Goal: Task Accomplishment & Management: Manage account settings

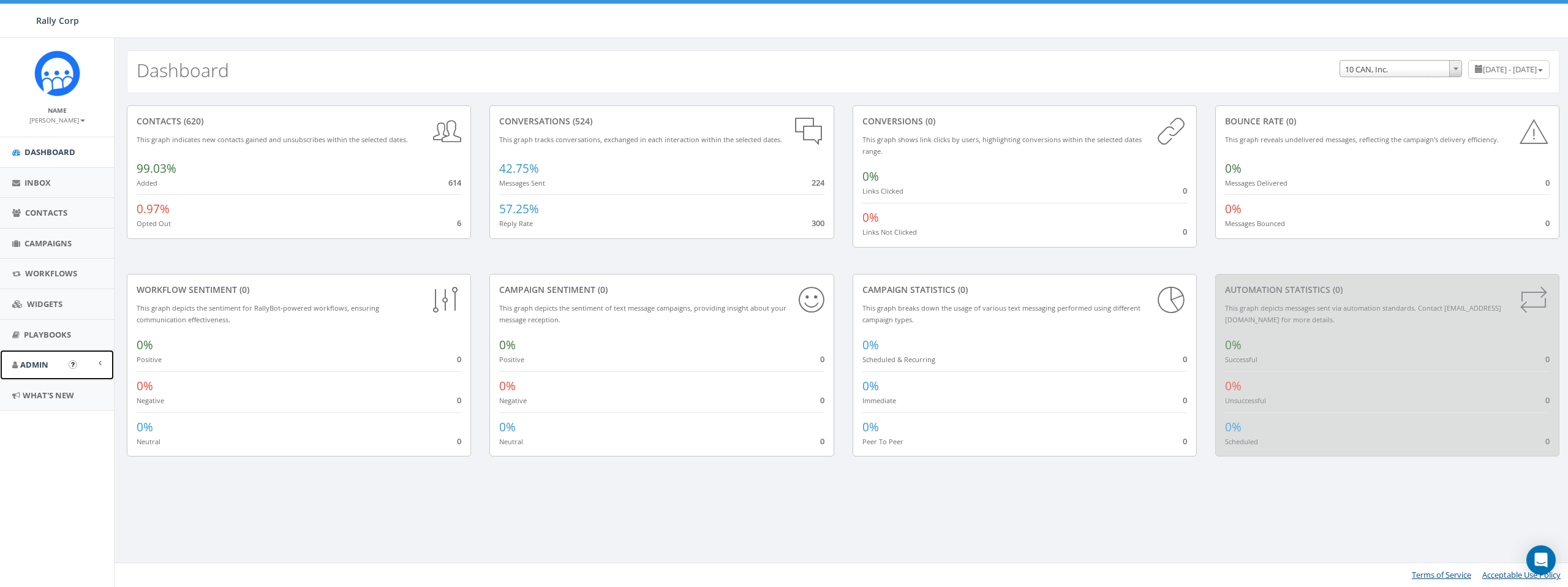
click at [31, 361] on span "Admin" at bounding box center [34, 365] width 28 height 11
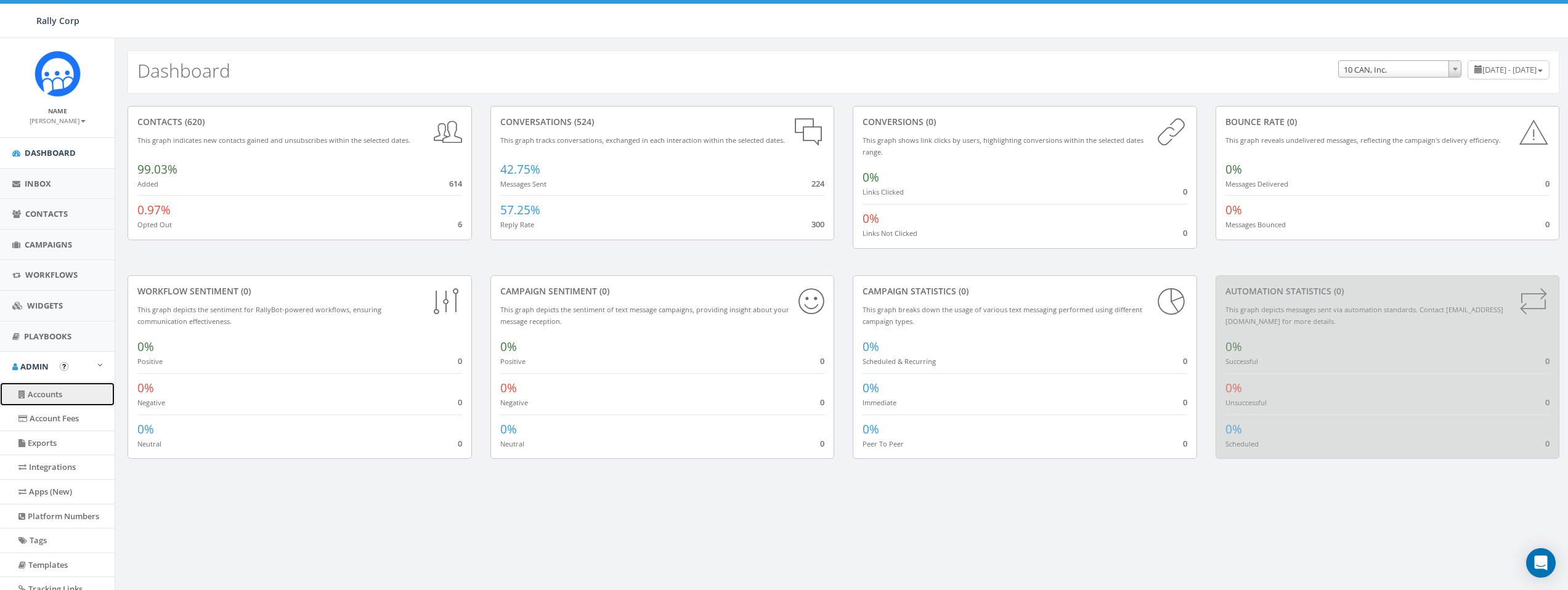
click at [65, 397] on link "Accounts" at bounding box center [57, 394] width 115 height 24
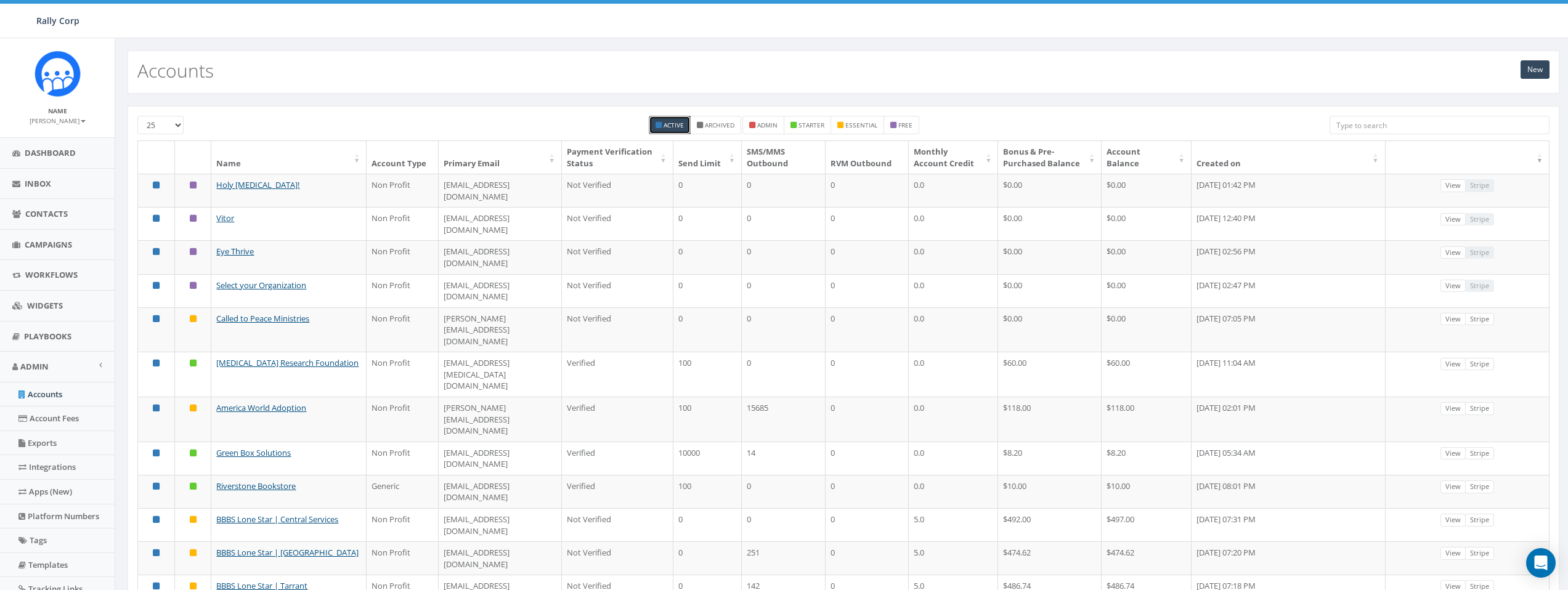
click at [1338, 127] on input "search" at bounding box center [1439, 124] width 220 height 18
paste input "Rebecca Ruggerio"
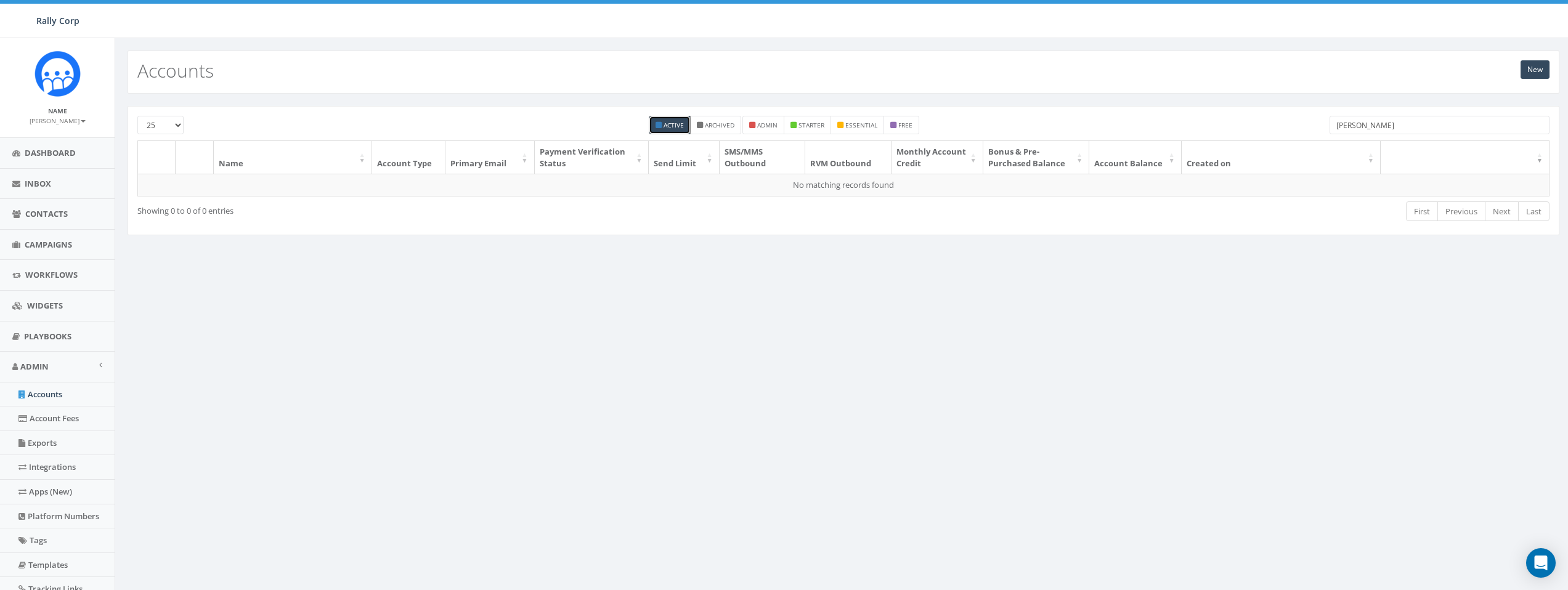
click at [1471, 129] on input "Rebecca Ruggerio" at bounding box center [1439, 124] width 220 height 18
paste input "rebecca.ruggerio@usc.salvationarmy.org"
click at [1398, 128] on input "rebecca.ruggerio@usc.salvationarmy.org" at bounding box center [1439, 124] width 220 height 18
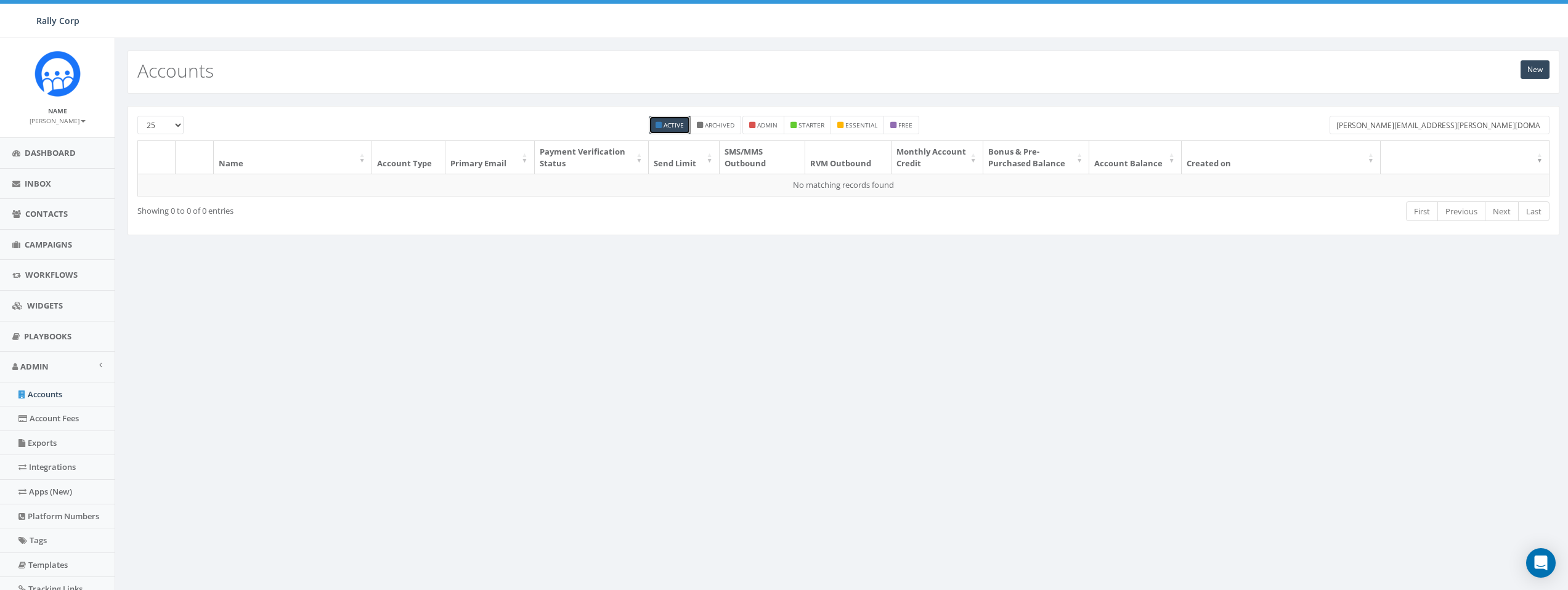
drag, startPoint x: 1398, startPoint y: 127, endPoint x: 1227, endPoint y: 115, distance: 171.4
click at [1227, 115] on div "25 50 100 Active Archived admin starter essential free rebecca.ruggerio@usc.sal…" at bounding box center [843, 128] width 1430 height 25
click at [1480, 124] on input "usc.salvationarmy.org" at bounding box center [1439, 124] width 220 height 18
click at [1439, 126] on input "usc.salvationarmy.org" at bounding box center [1439, 124] width 220 height 18
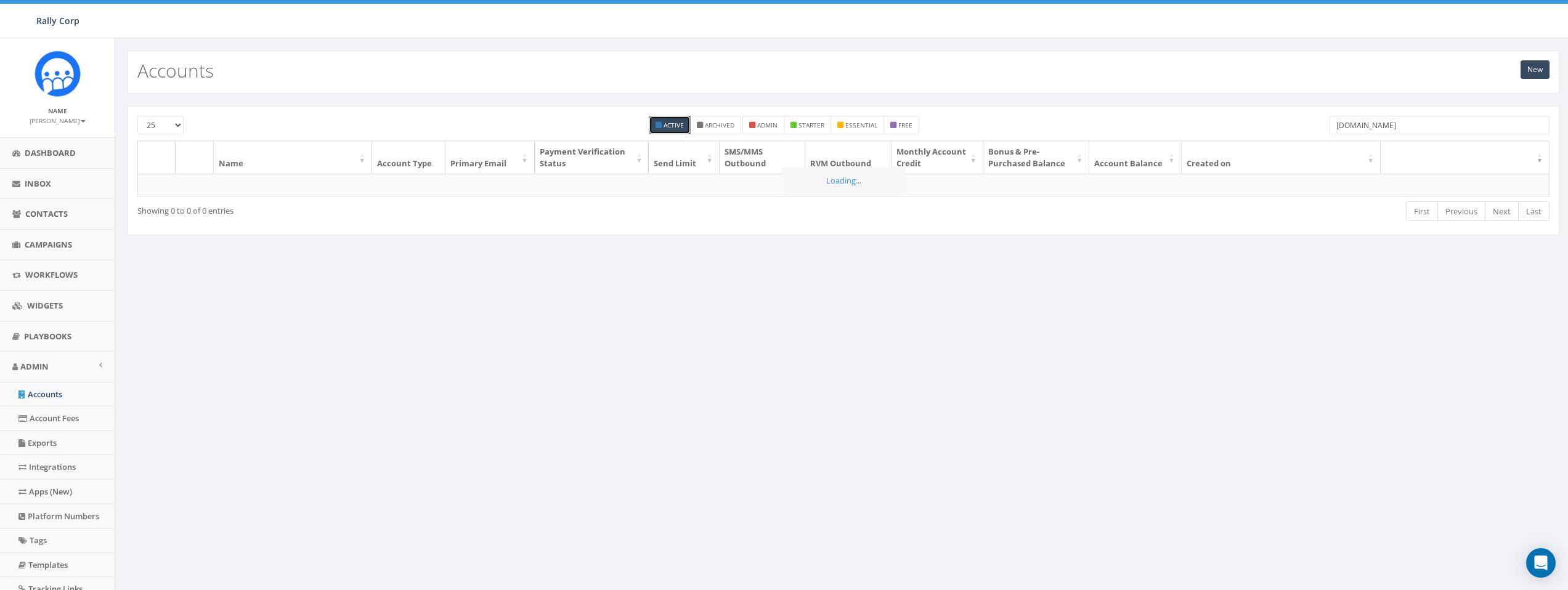
click at [1439, 126] on input "usc.salvationarmy.org" at bounding box center [1439, 124] width 220 height 18
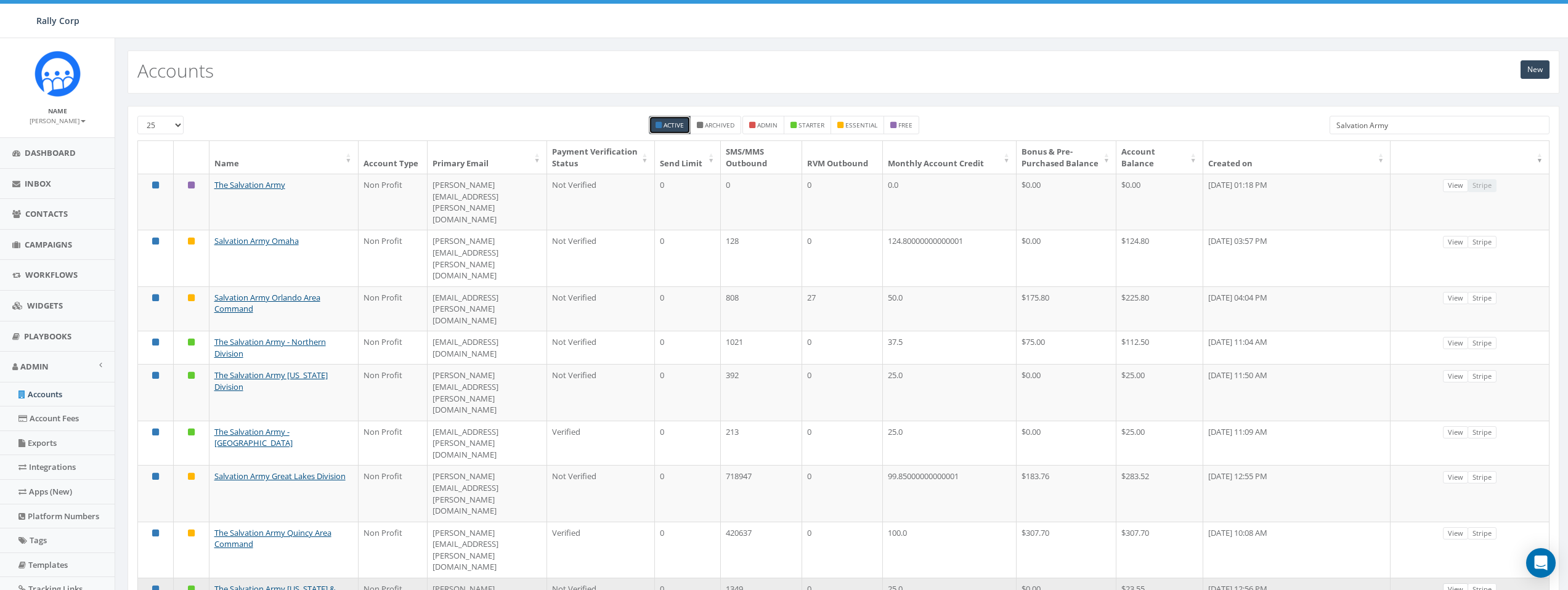
type input "Salvation Army"
click at [1463, 583] on link "View" at bounding box center [1455, 589] width 25 height 13
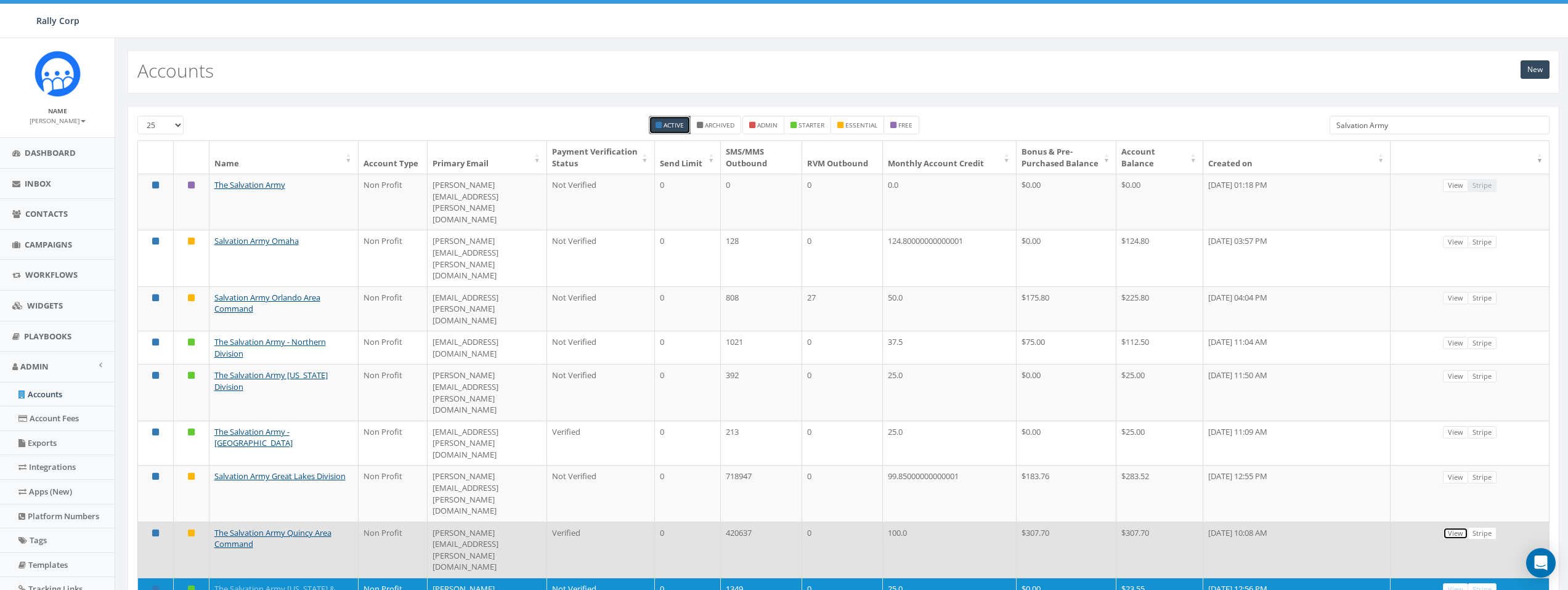
click at [1453, 527] on link "View" at bounding box center [1455, 533] width 25 height 13
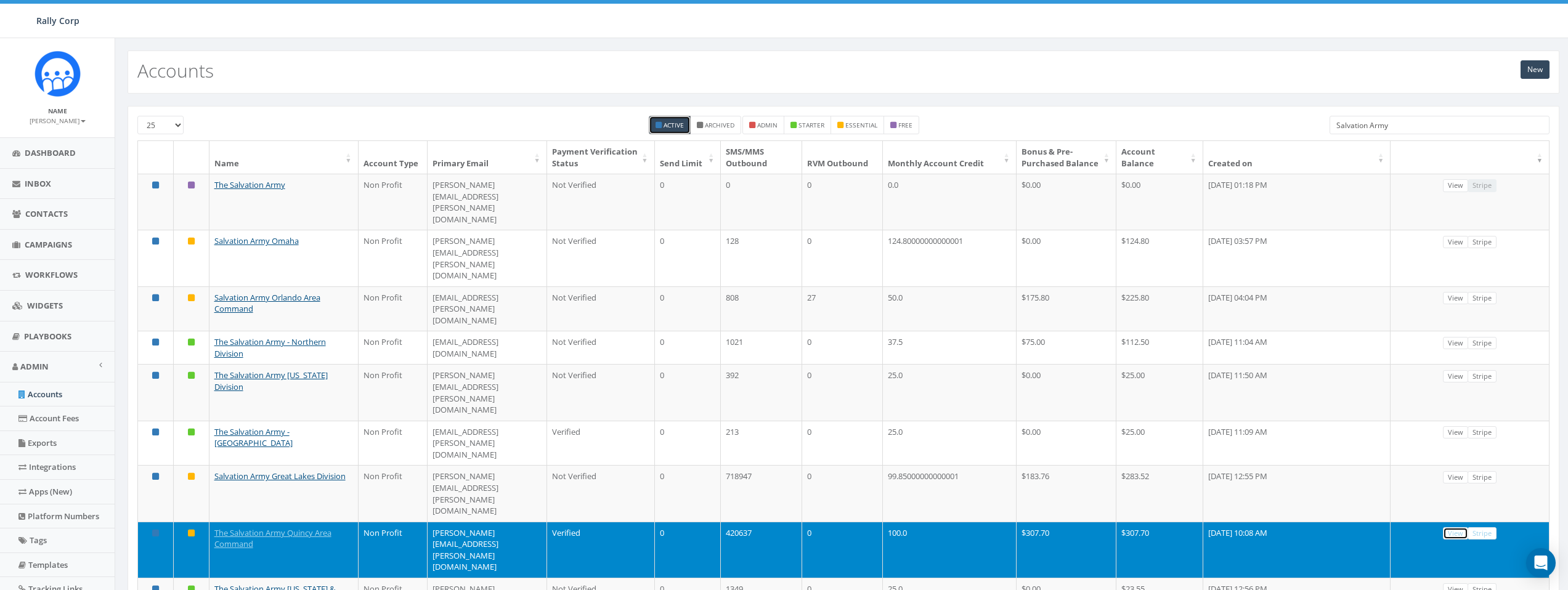
click at [1457, 527] on link "View" at bounding box center [1455, 533] width 25 height 13
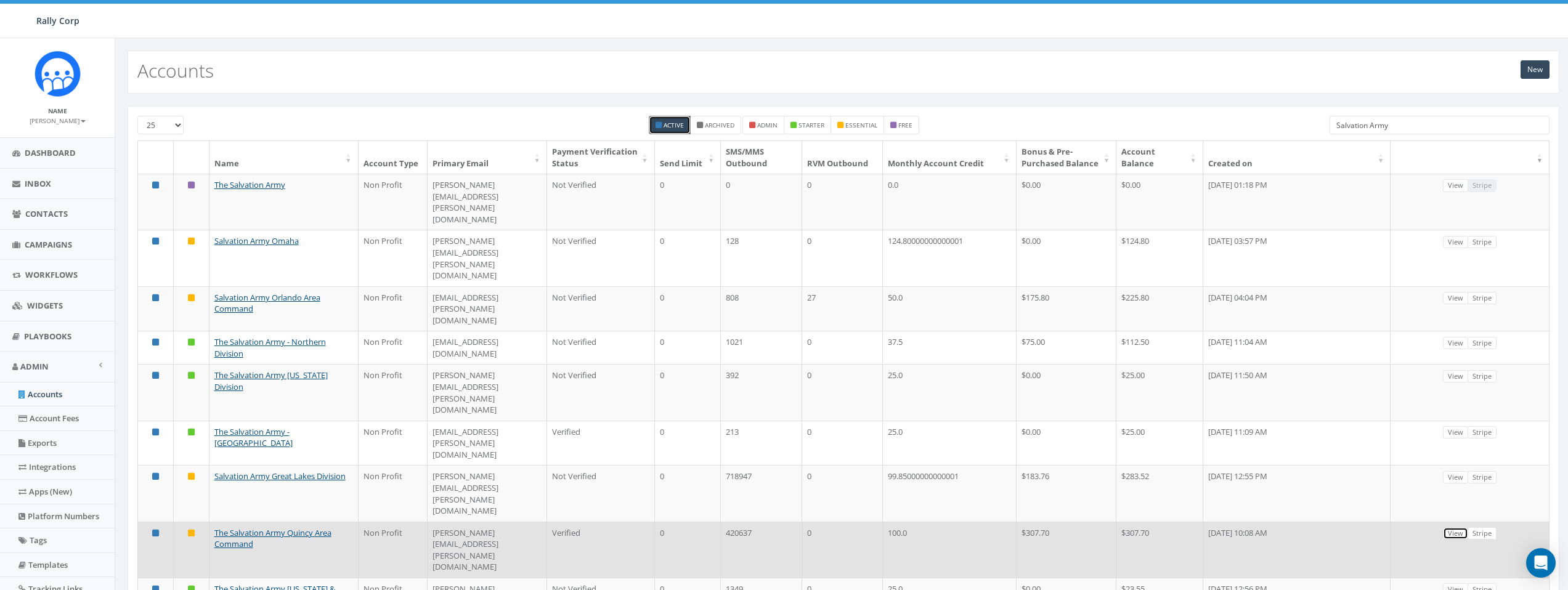
click at [1462, 527] on link "View" at bounding box center [1455, 533] width 25 height 13
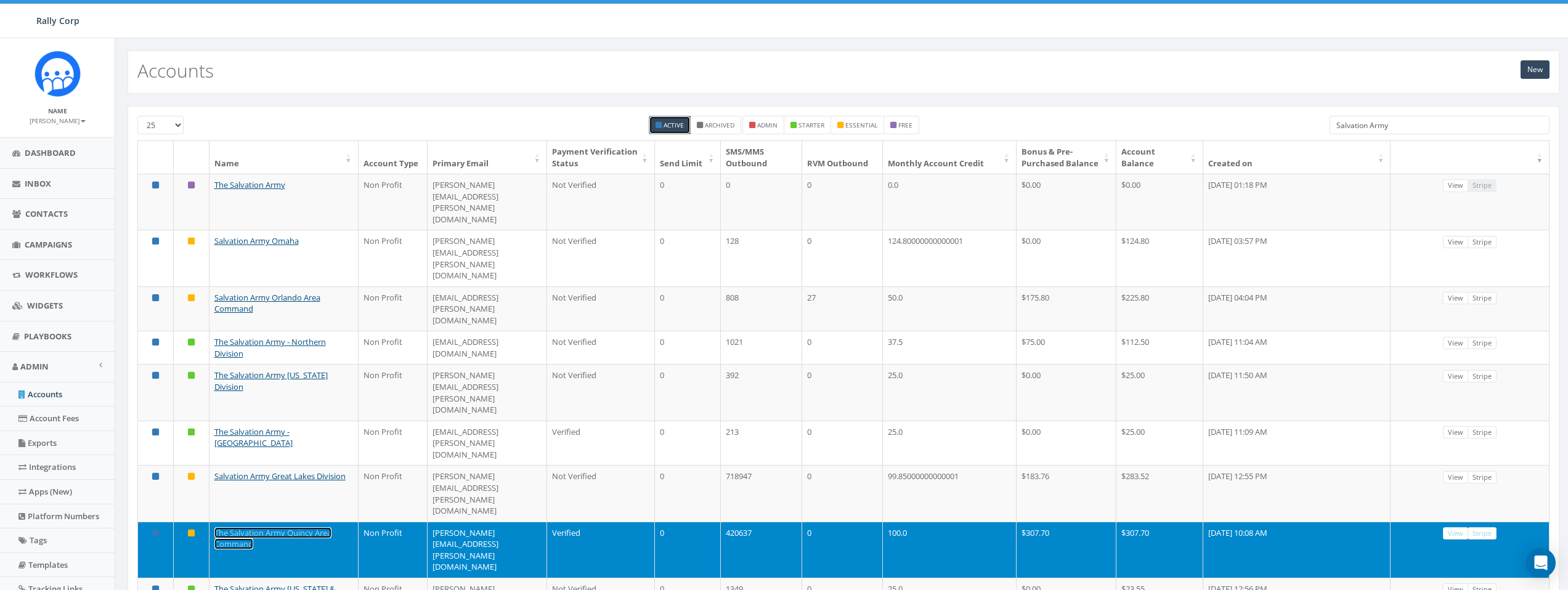
click at [289, 527] on link "The Salvation Army Quincy Area Command" at bounding box center [274, 539] width 118 height 23
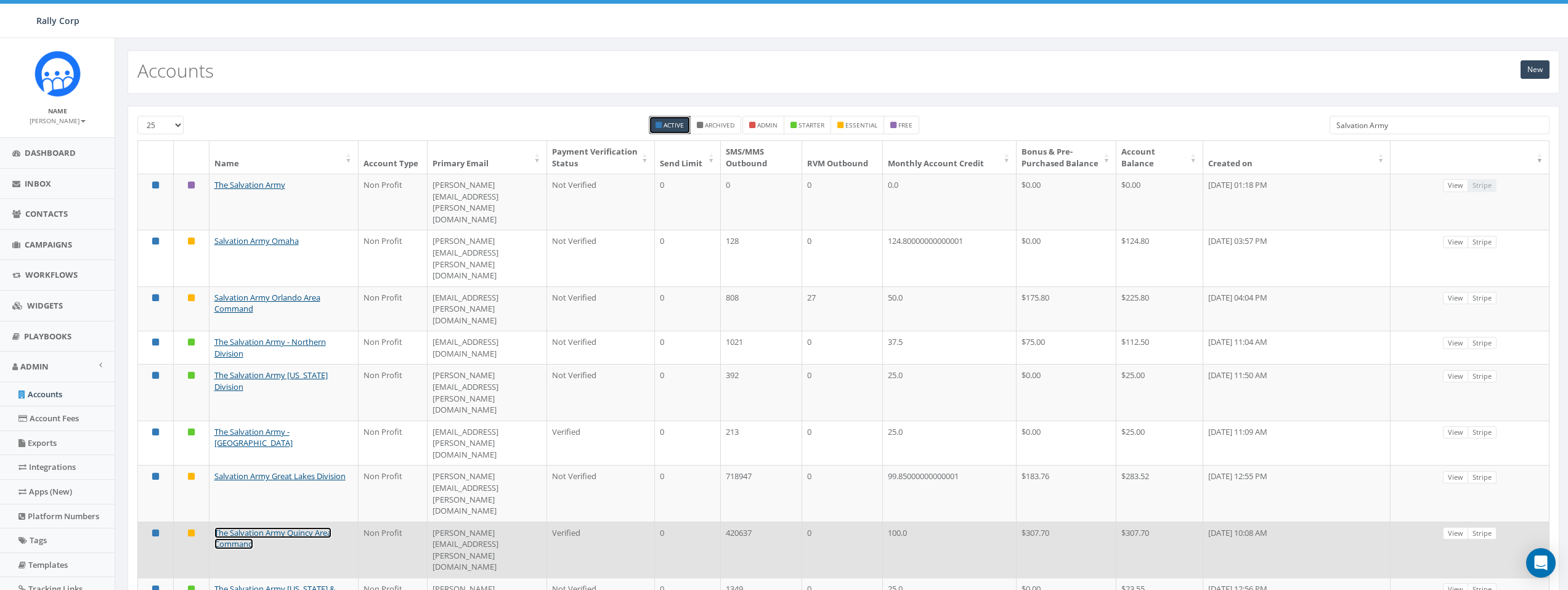
click at [266, 527] on link "The Salvation Army Quincy Area Command" at bounding box center [274, 539] width 118 height 23
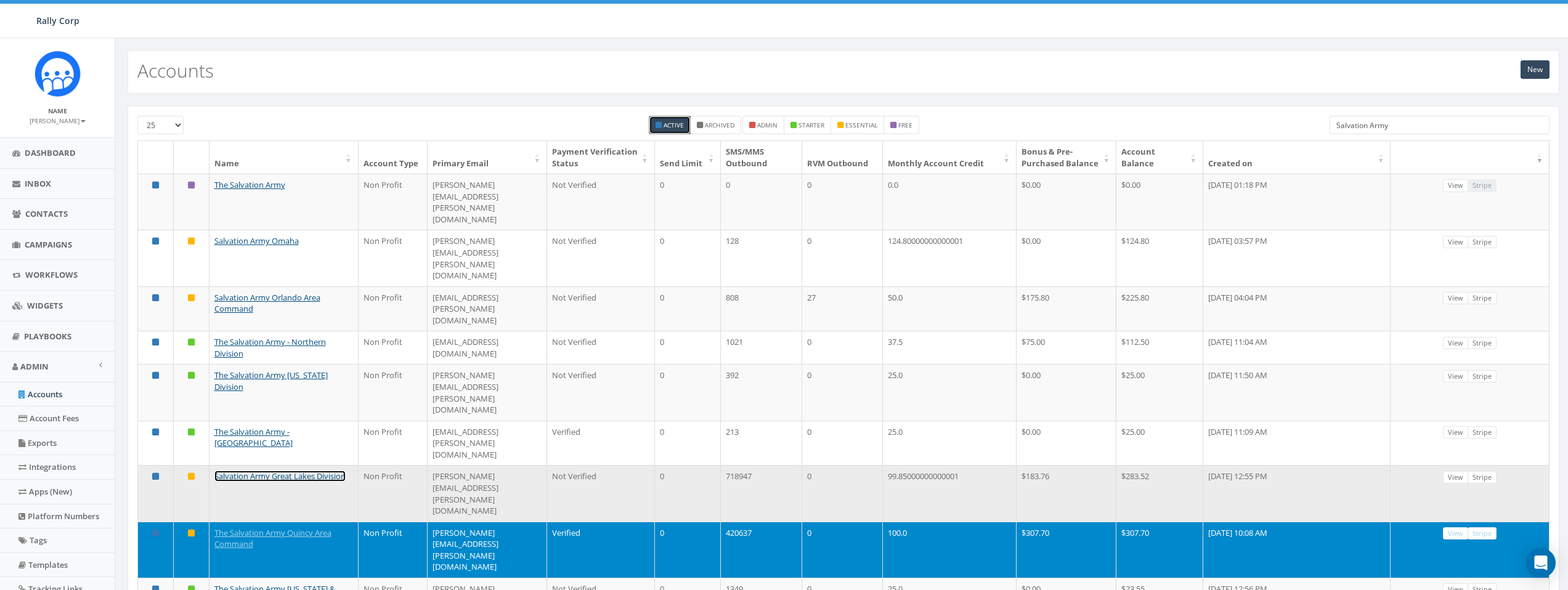
click at [256, 471] on link "Salvation Army Great Lakes Division" at bounding box center [280, 476] width 131 height 12
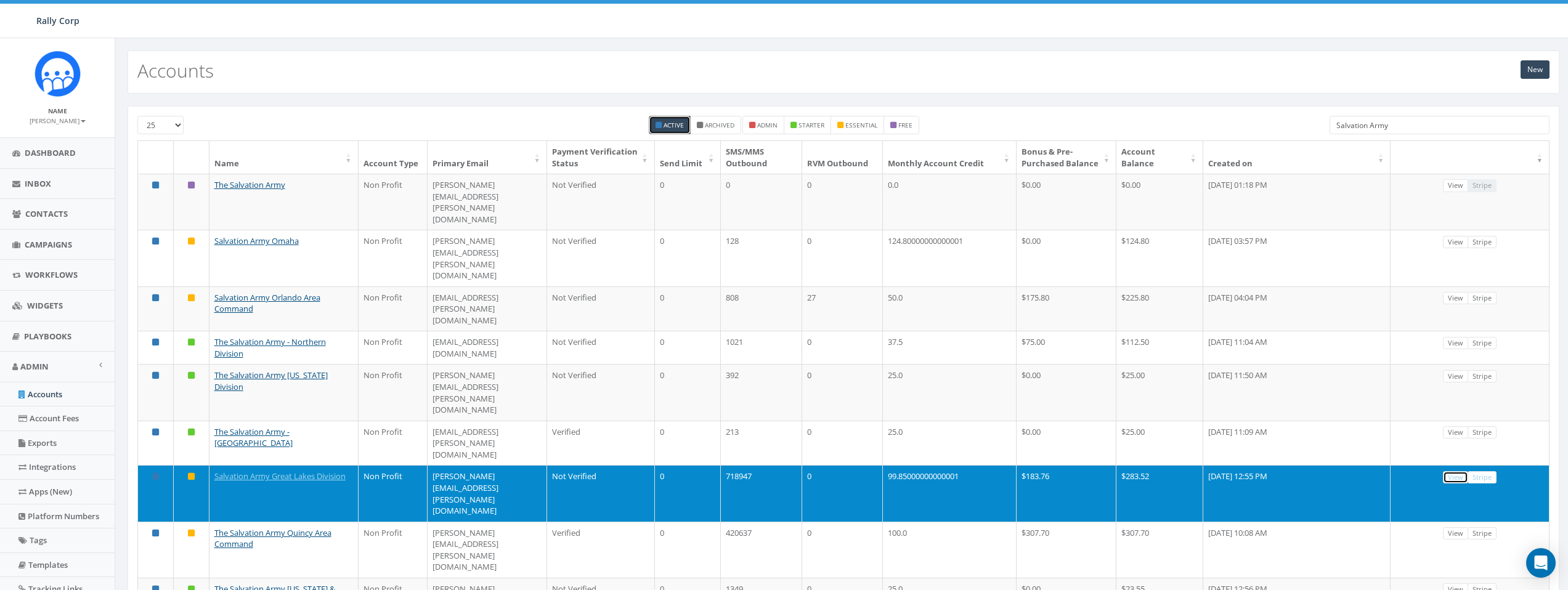
click at [1459, 471] on link "View" at bounding box center [1455, 476] width 25 height 13
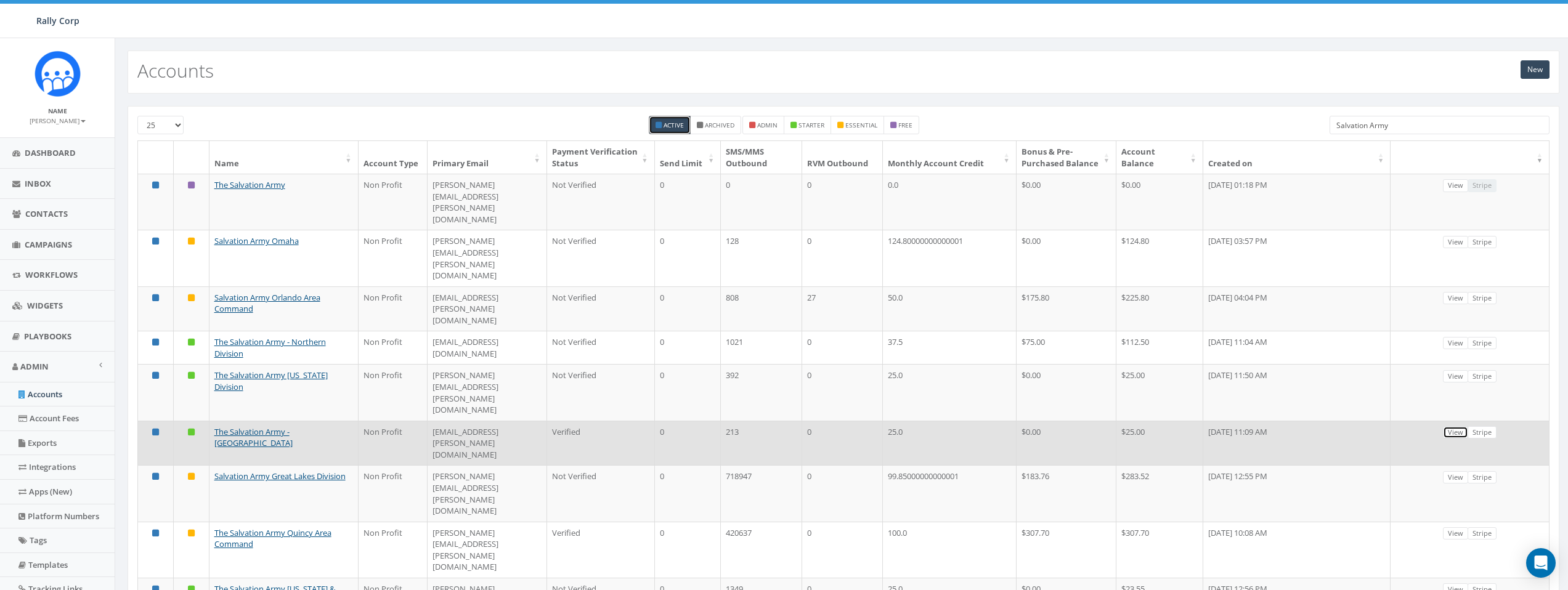
click at [1460, 426] on link "View" at bounding box center [1455, 432] width 25 height 13
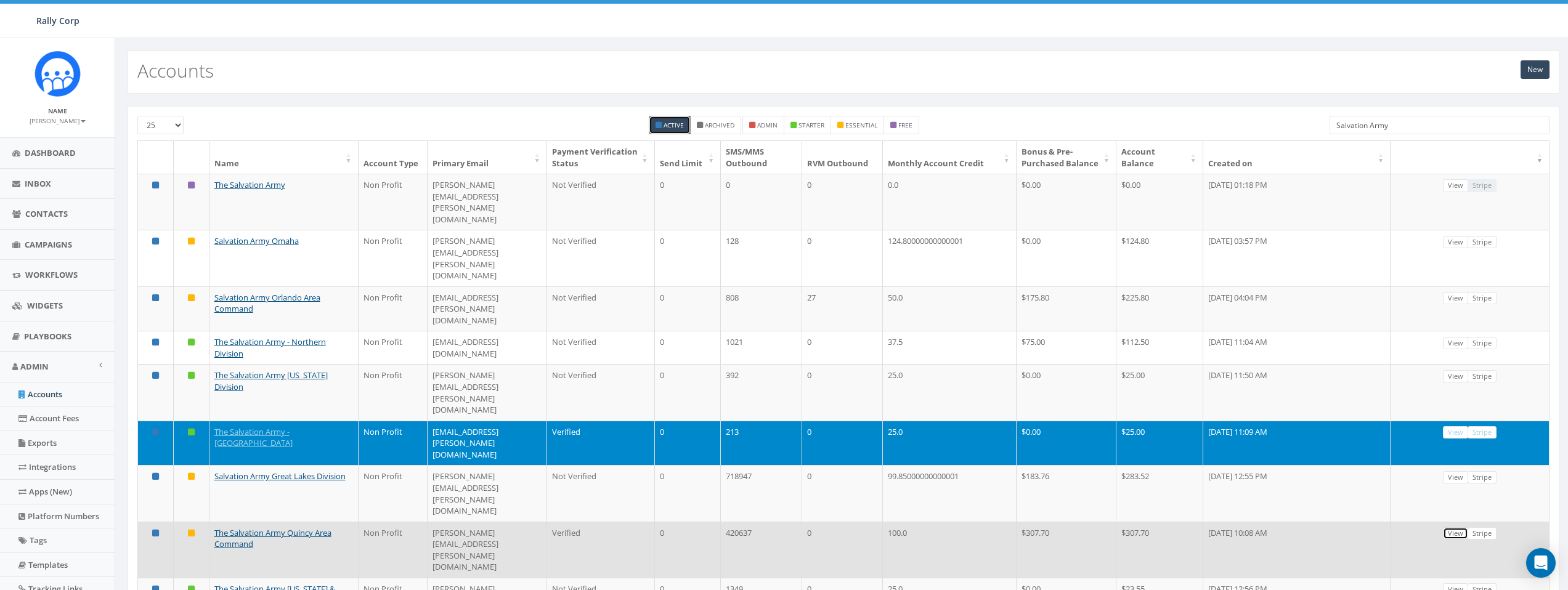
click at [1463, 527] on link "View" at bounding box center [1455, 533] width 25 height 13
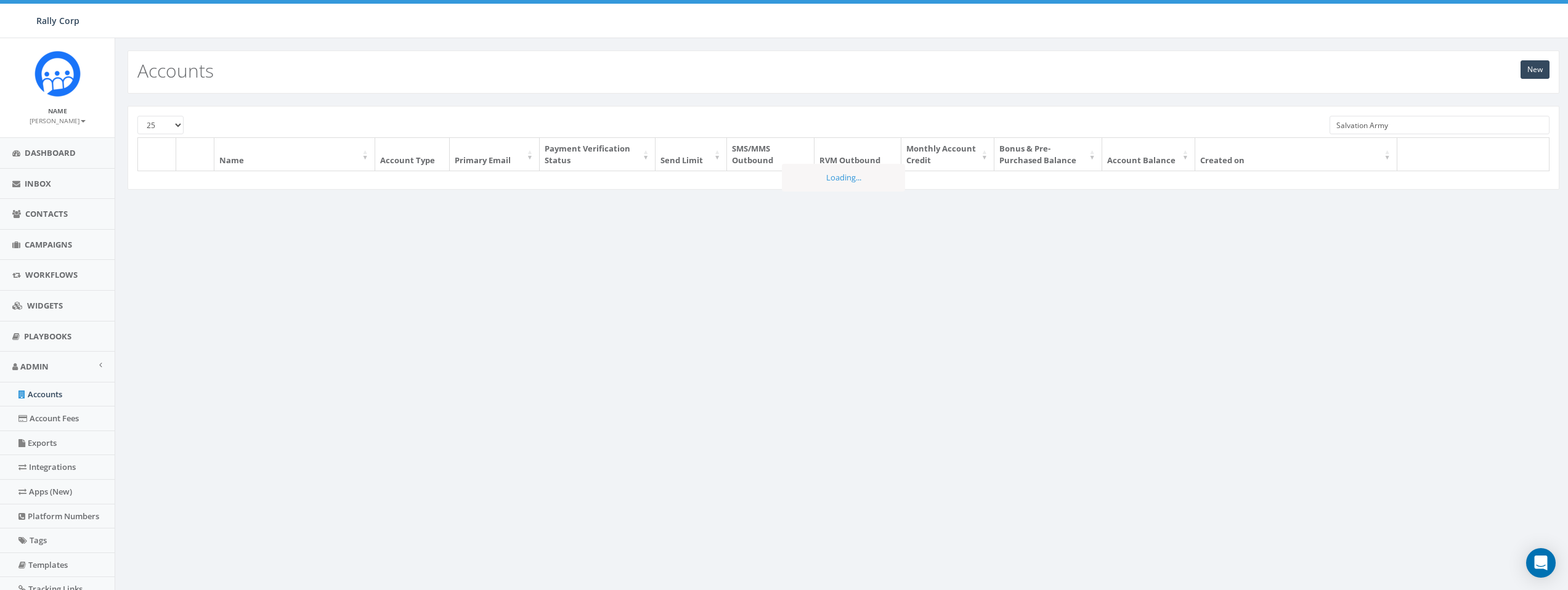
click at [1407, 118] on input "Salvation Army" at bounding box center [1439, 124] width 220 height 18
click at [1400, 126] on input "Salvation Army" at bounding box center [1439, 124] width 220 height 18
type input "Salvation Army Great Lakes Division"
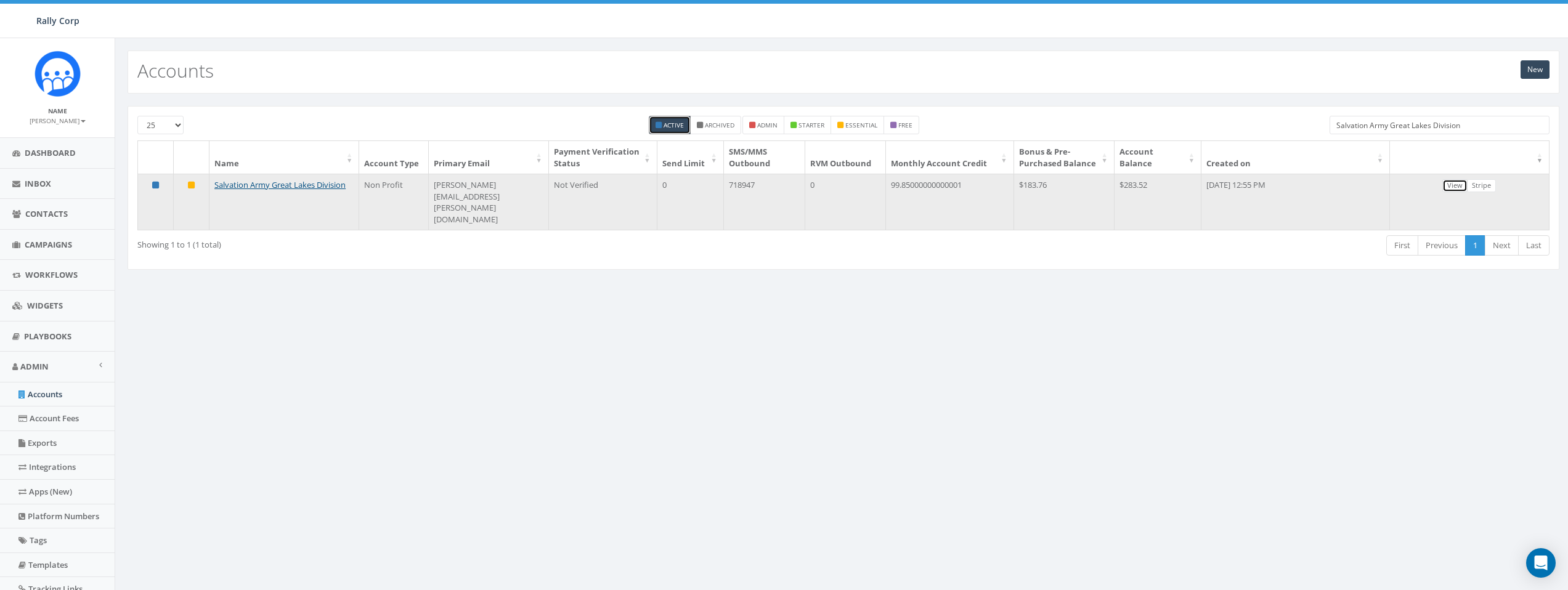
click at [1461, 192] on link "View" at bounding box center [1455, 185] width 25 height 13
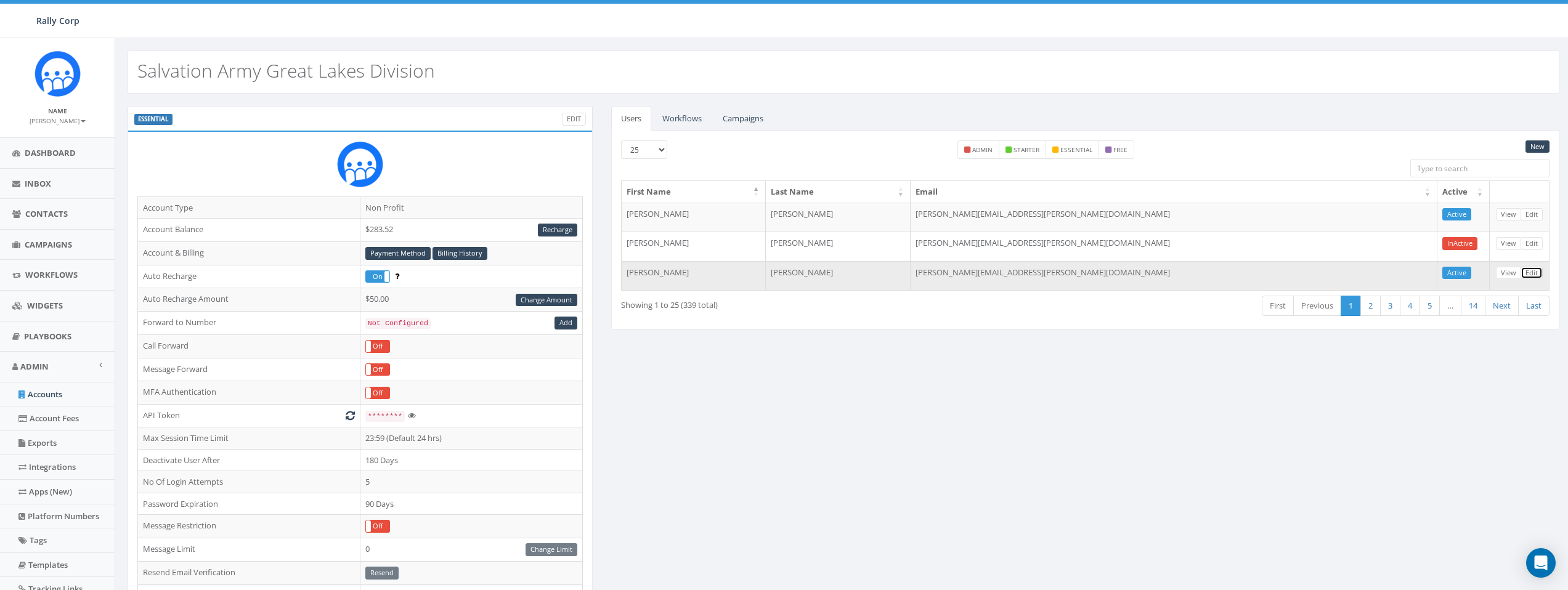
click at [1527, 272] on link "Edit" at bounding box center [1531, 272] width 22 height 13
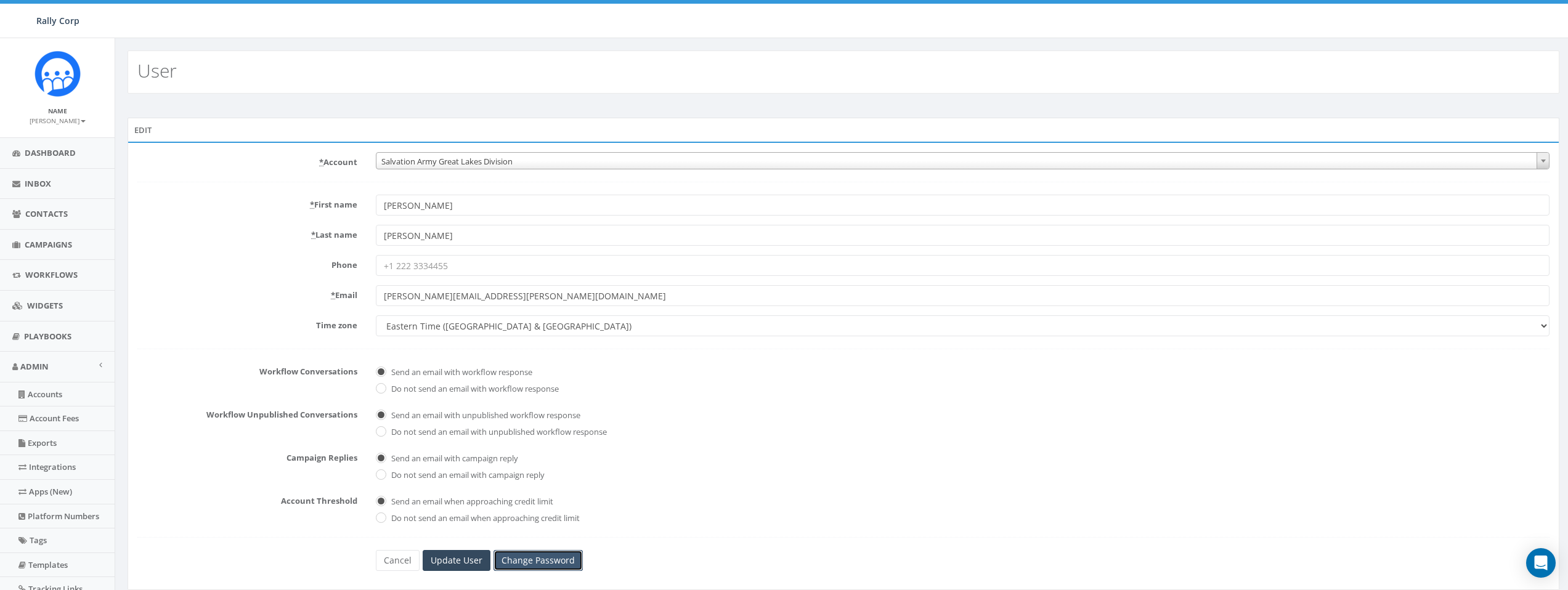
click at [519, 555] on link "Change Password" at bounding box center [537, 560] width 90 height 21
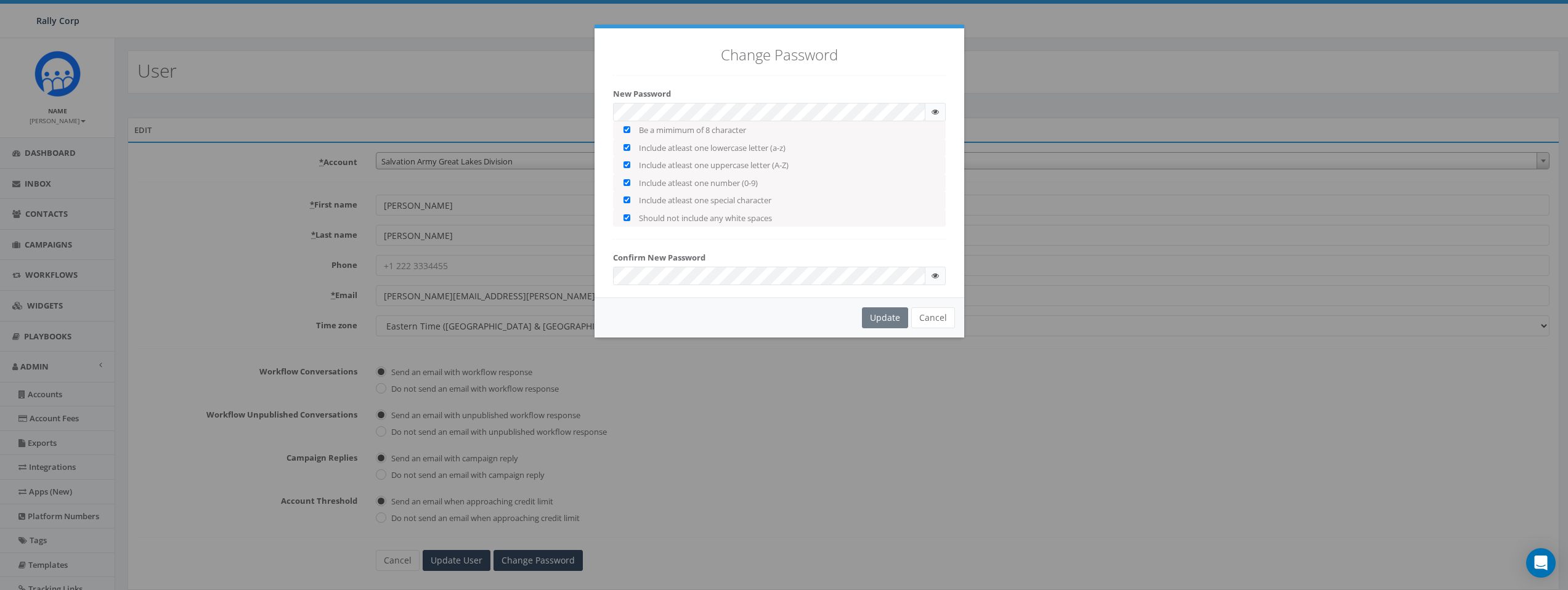
checkbox input "true"
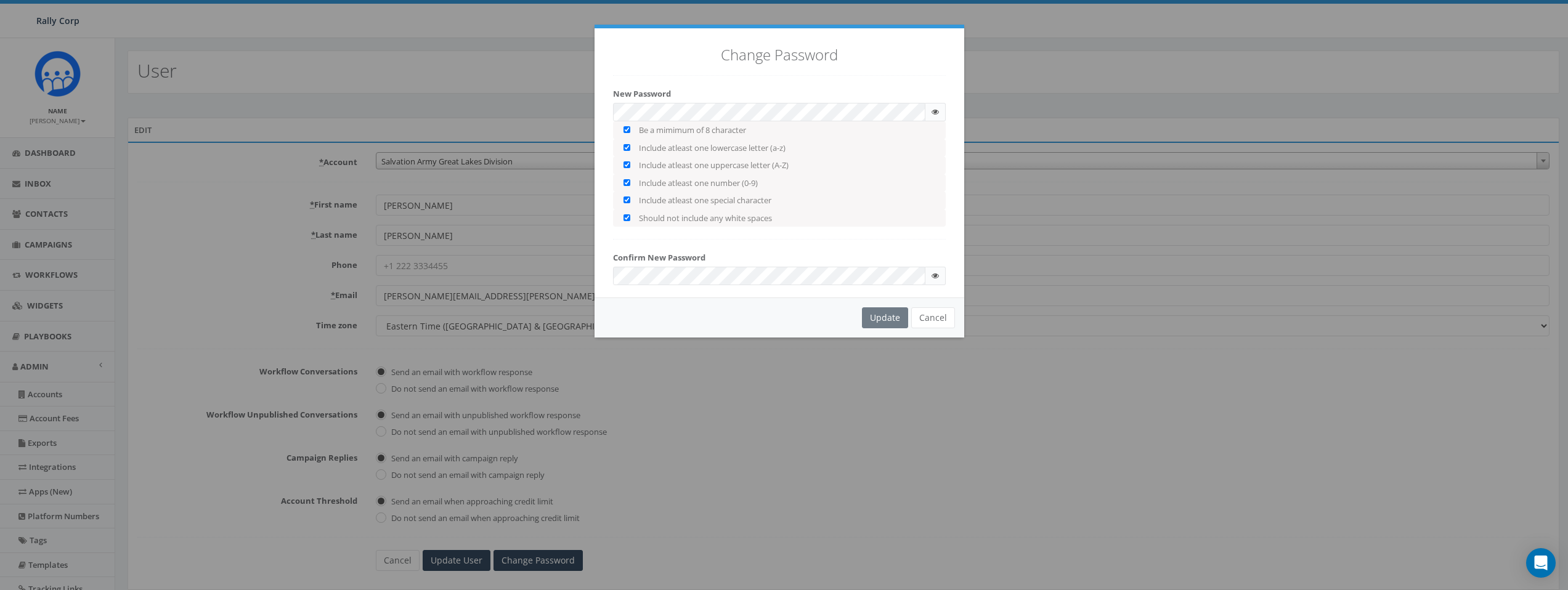
checkbox input "true"
click at [814, 250] on div "Change Password New Password Be a mimimum of 8 character Include atleast one lo…" at bounding box center [779, 163] width 370 height 269
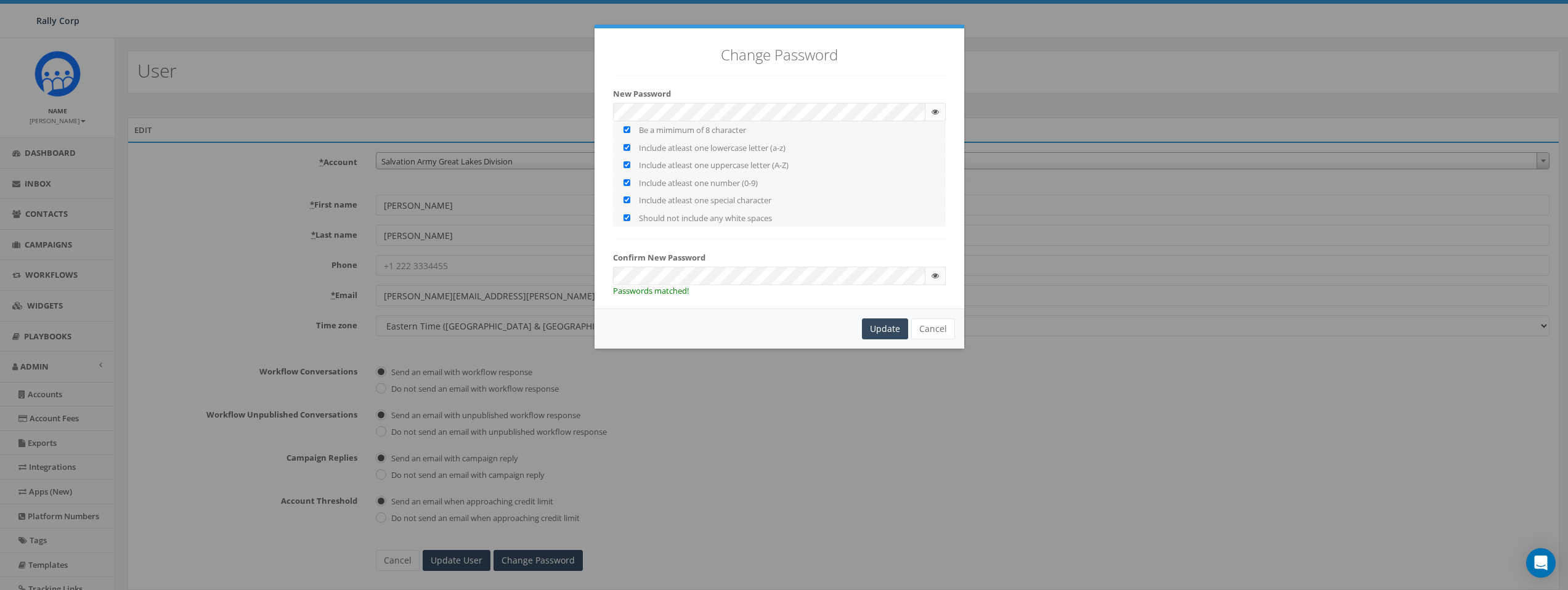
click at [858, 321] on div "Update Cancel" at bounding box center [779, 328] width 370 height 40
click at [905, 331] on div "Update" at bounding box center [885, 329] width 46 height 21
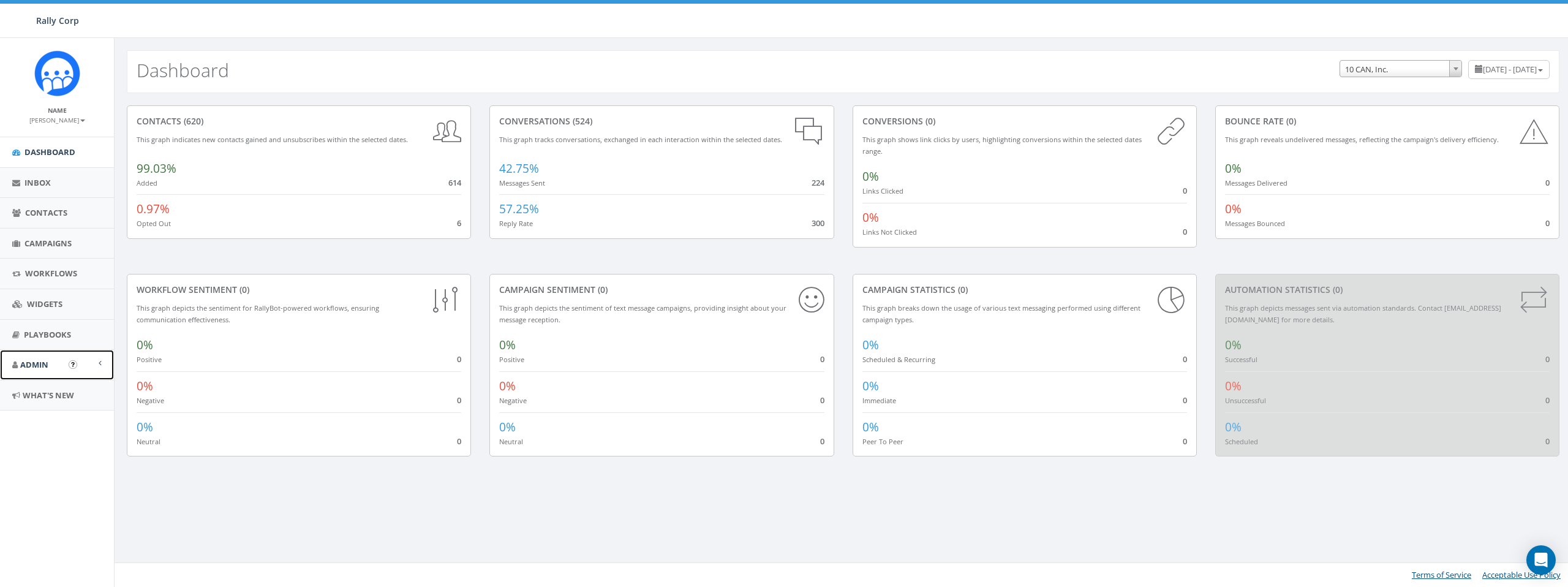
click at [65, 361] on link "Admin" at bounding box center [56, 364] width 114 height 30
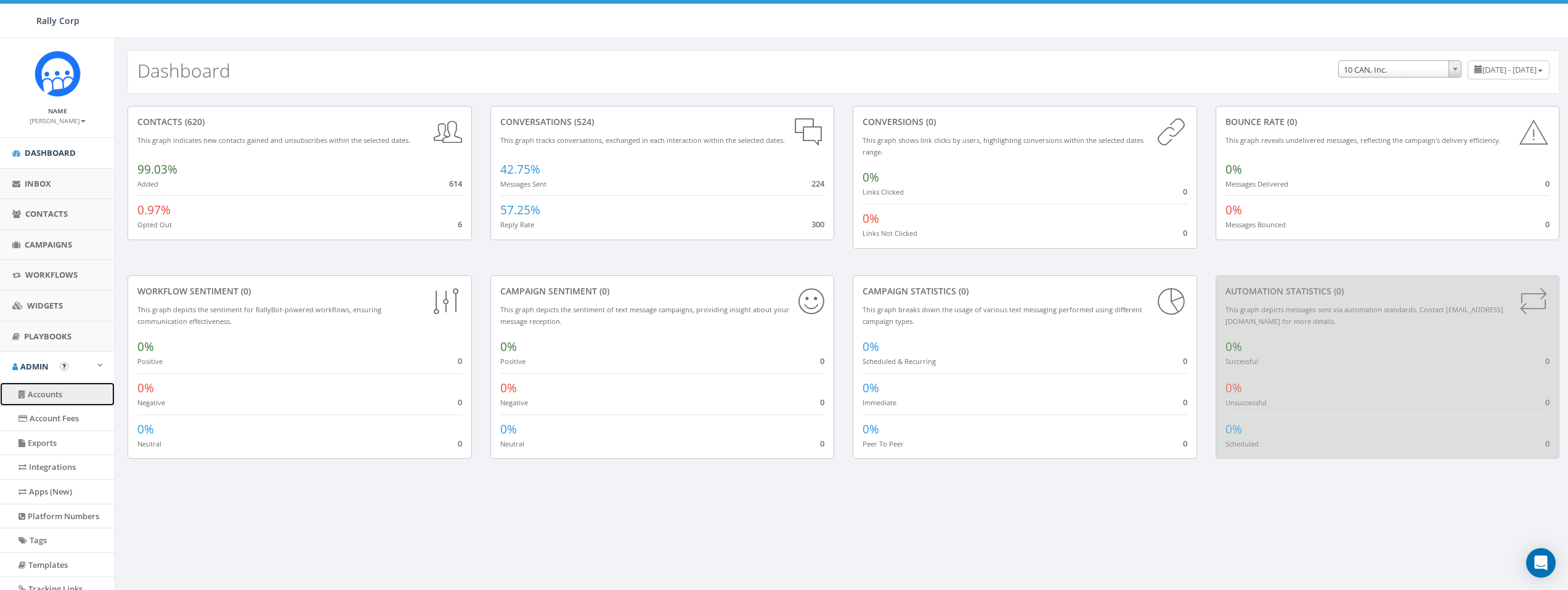
click at [51, 391] on link "Accounts" at bounding box center [57, 394] width 115 height 24
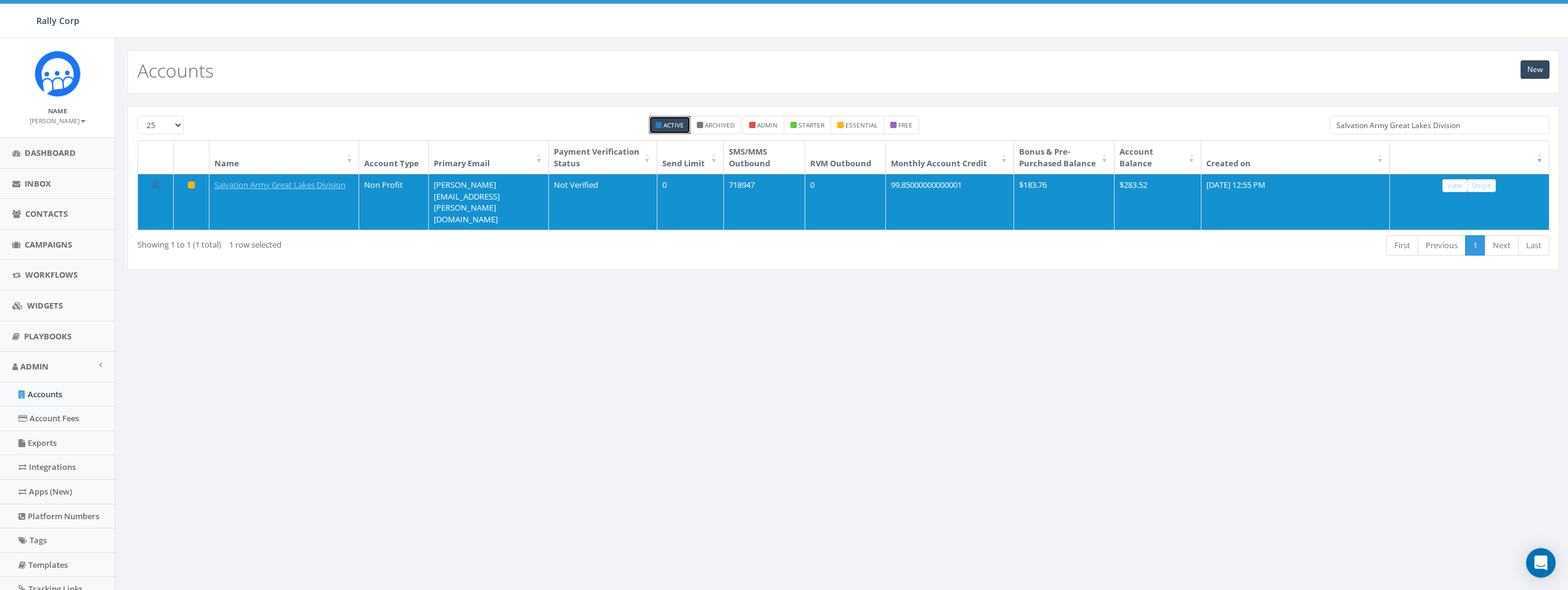
click at [1477, 127] on input "Salvation Army Great Lakes Division" at bounding box center [1439, 124] width 220 height 18
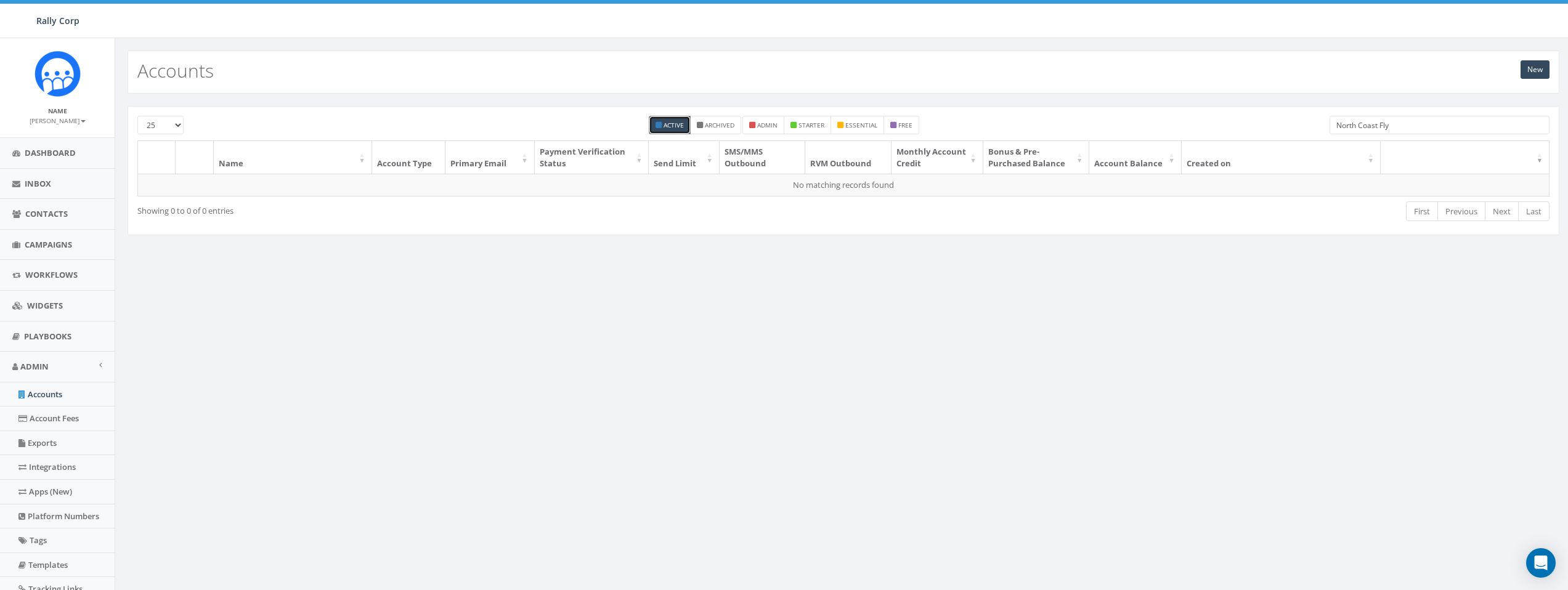
type input "North Coast Fly"
